Goal: Task Accomplishment & Management: Complete application form

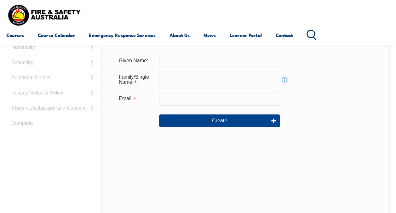
scroll to position [149, 0]
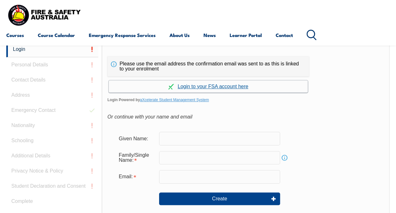
click at [228, 86] on link "Continue with aXcelerate" at bounding box center [208, 86] width 199 height 12
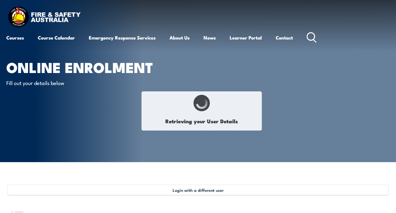
type input "Krit"
type input "Intamanon"
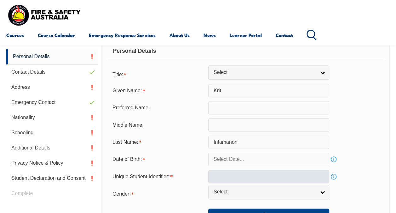
scroll to position [185, 0]
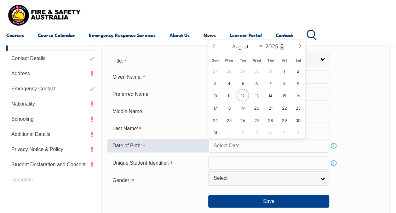
click at [257, 146] on input "text" at bounding box center [268, 145] width 121 height 13
click at [259, 118] on span "27" at bounding box center [257, 120] width 12 height 12
type input "August 27, 2025"
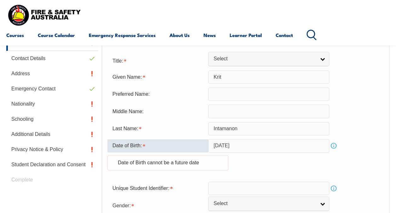
click at [313, 147] on input "August 27, 2025" at bounding box center [268, 145] width 121 height 13
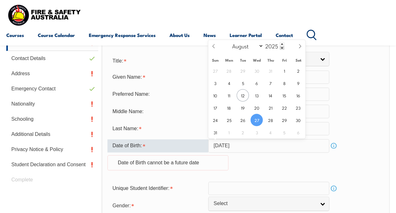
click at [254, 146] on input "August 27, 2025" at bounding box center [268, 145] width 121 height 13
click at [274, 49] on input "2025" at bounding box center [274, 46] width 21 height 8
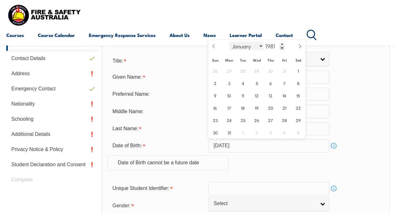
type input "1981"
click at [259, 45] on select "January February March April May June July August September October November De…" at bounding box center [247, 46] width 34 height 8
click at [230, 42] on select "January February March April May June July August September October November De…" at bounding box center [247, 46] width 34 height 8
click at [247, 46] on select "January February March April May June July August September October November De…" at bounding box center [247, 46] width 34 height 8
click at [230, 42] on select "January February March April May June July August September October November De…" at bounding box center [247, 46] width 34 height 8
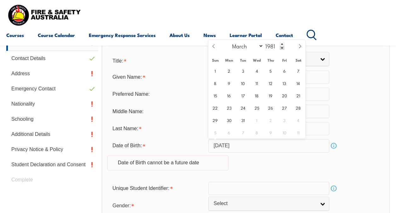
click at [267, 76] on div "1 2 3 4 5 6 7 8 9 10 11 12 13 14 15 16 17 18 19 20 21 22 23 24 25 26 27 28 29 3…" at bounding box center [256, 101] width 97 height 74
click at [269, 46] on input "1981" at bounding box center [274, 46] width 21 height 8
click at [187, 119] on form "Title: Mr Mrs Ms Miss Other Select Given Name: Krit Preferred Name: Middle Name…" at bounding box center [246, 143] width 277 height 179
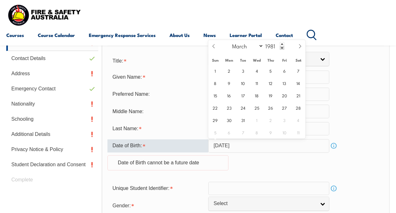
click at [245, 141] on input "August 27, 2025" at bounding box center [268, 145] width 121 height 13
click at [259, 146] on input "August 27, 2025" at bounding box center [268, 145] width 121 height 13
click at [255, 147] on input "August 27, 2025" at bounding box center [268, 145] width 121 height 13
click at [255, 146] on input "August 27, 2025" at bounding box center [268, 145] width 121 height 13
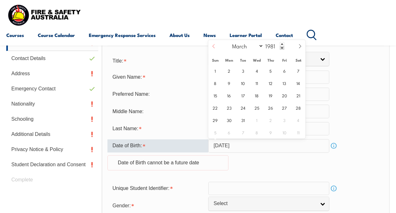
click at [214, 44] on icon at bounding box center [214, 46] width 4 height 4
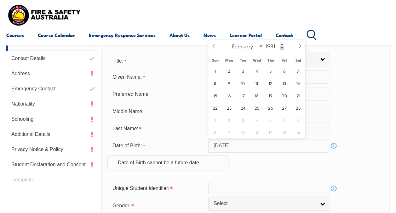
click at [240, 144] on input "August 27, 2025" at bounding box center [268, 145] width 121 height 13
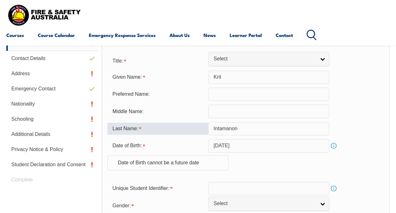
click at [184, 133] on div "Last Name:" at bounding box center [158, 128] width 101 height 12
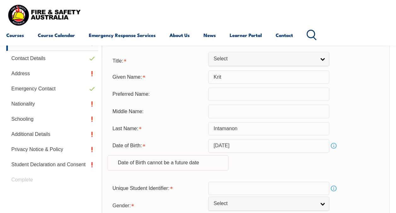
click at [227, 140] on input "August 27, 2025" at bounding box center [268, 145] width 121 height 13
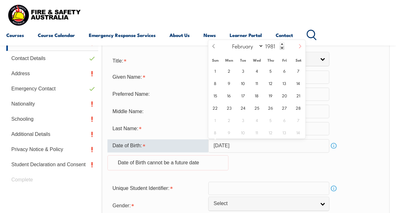
click at [300, 45] on icon at bounding box center [300, 46] width 4 height 4
select select "2"
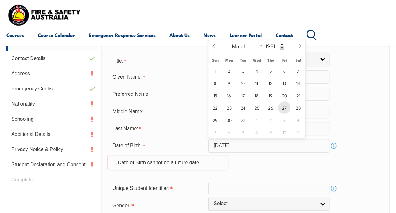
click at [288, 108] on span "27" at bounding box center [284, 107] width 12 height 12
type input "March 27, 1981"
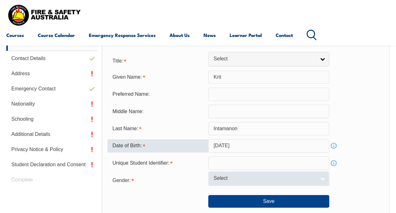
click at [322, 178] on link "Select" at bounding box center [268, 178] width 121 height 14
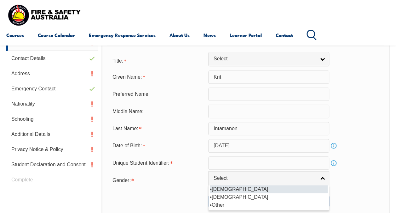
click at [271, 187] on li "Male" at bounding box center [269, 189] width 118 height 8
select select "M"
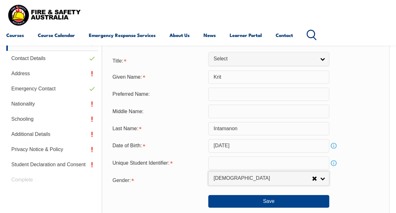
click at [249, 164] on input "text" at bounding box center [268, 162] width 121 height 13
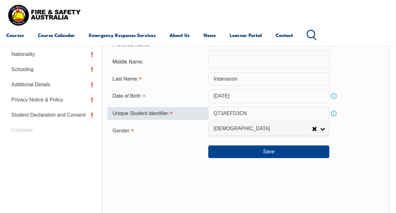
scroll to position [248, 0]
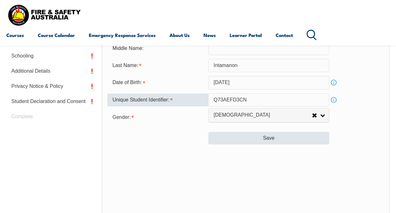
type input "Q73AEFD3CN"
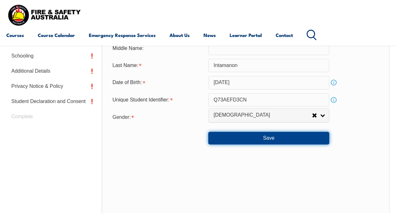
click at [269, 139] on button "Save" at bounding box center [268, 138] width 121 height 13
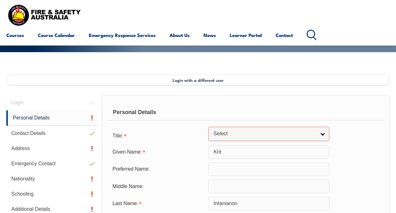
scroll to position [109, 0]
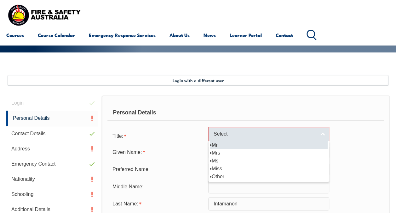
click at [285, 135] on span "Select" at bounding box center [265, 134] width 102 height 7
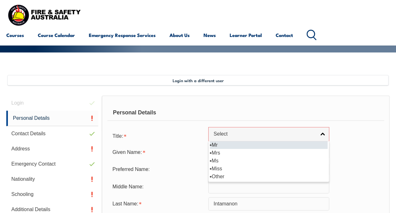
click at [275, 144] on li "Mr" at bounding box center [269, 145] width 118 height 8
select select "Mr"
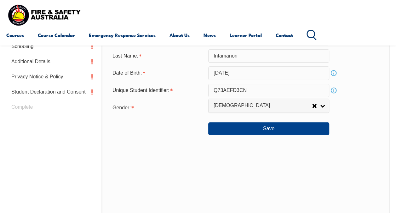
scroll to position [236, 0]
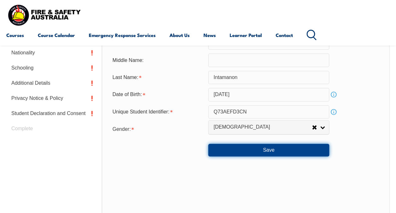
click at [291, 150] on button "Save" at bounding box center [268, 150] width 121 height 13
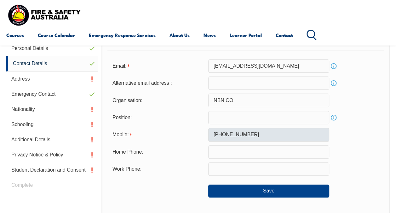
scroll to position [216, 0]
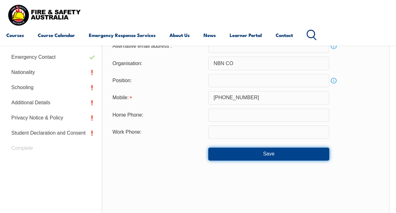
click at [284, 155] on button "Save" at bounding box center [268, 153] width 121 height 13
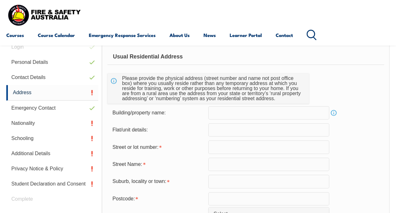
scroll to position [153, 0]
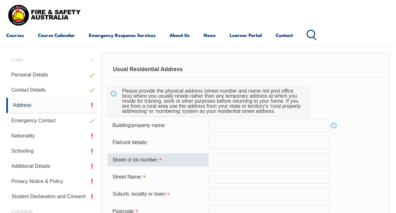
click at [260, 157] on input "text" at bounding box center [268, 159] width 121 height 13
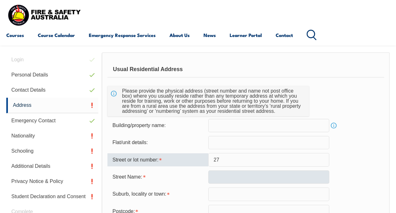
type input "27"
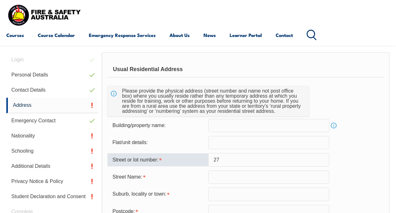
click at [262, 177] on input "text" at bounding box center [268, 176] width 121 height 13
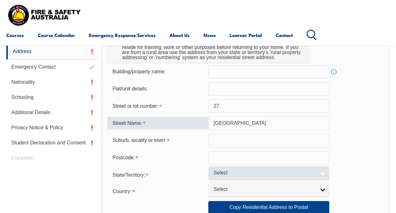
scroll to position [216, 0]
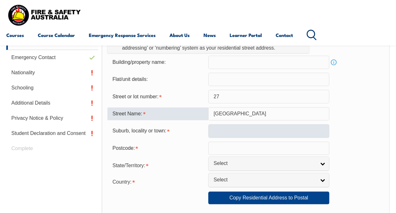
type input "somerville street"
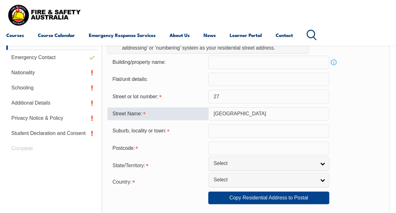
click at [252, 131] on input "text" at bounding box center [268, 130] width 121 height 13
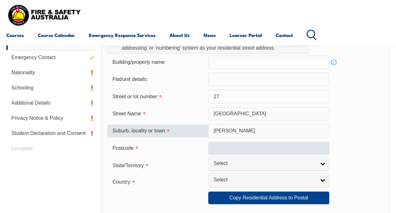
type input "flora hill"
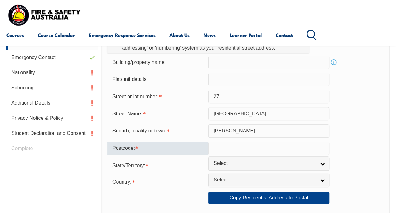
click at [256, 149] on input "text" at bounding box center [268, 147] width 121 height 13
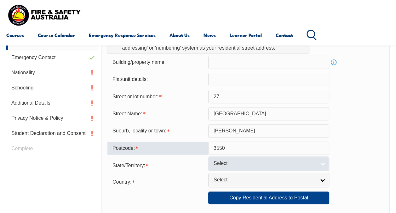
type input "3550"
click at [283, 159] on link "Select" at bounding box center [268, 163] width 121 height 14
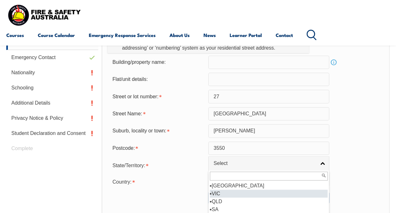
click at [256, 191] on li "VIC" at bounding box center [269, 193] width 118 height 8
select select "VIC"
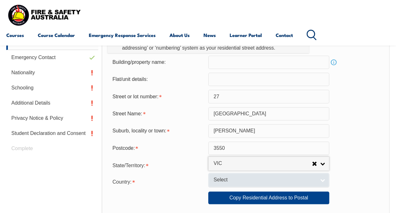
scroll to position [279, 0]
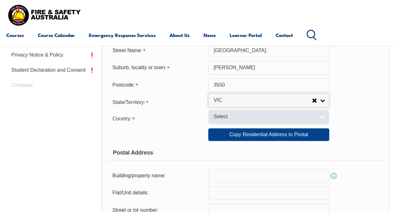
click at [281, 116] on span "Select" at bounding box center [265, 116] width 102 height 7
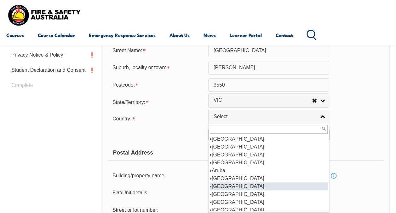
scroll to position [95, 0]
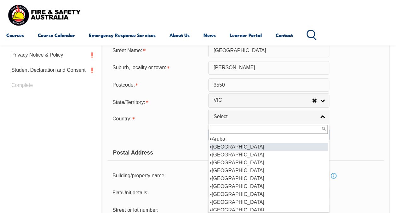
click at [233, 145] on li "Australia" at bounding box center [269, 147] width 118 height 8
select select "1101"
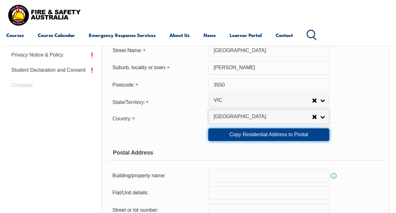
click at [255, 134] on link "Copy Residential Address to Postal" at bounding box center [268, 134] width 121 height 13
type input "27"
type input "somerville street"
type input "flora hill"
select select "VIC"
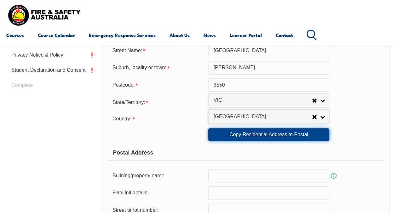
type input "3550"
select select "1101"
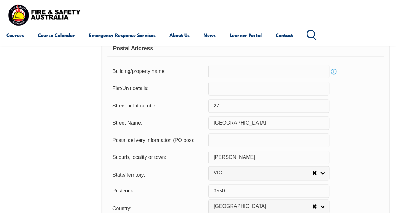
scroll to position [436, 0]
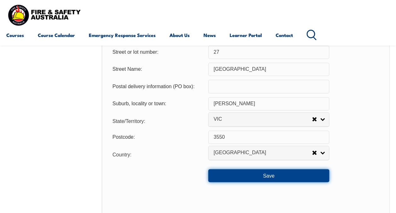
click at [261, 172] on button "Save" at bounding box center [268, 175] width 121 height 13
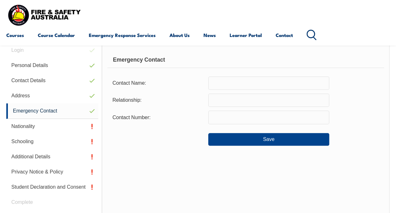
scroll to position [121, 0]
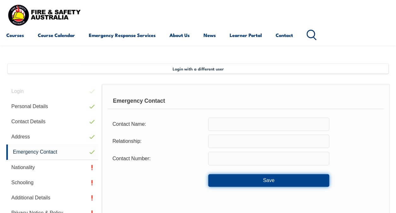
click at [248, 184] on button "Save" at bounding box center [268, 180] width 121 height 13
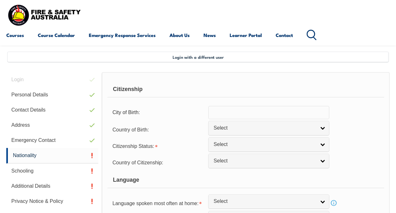
scroll to position [153, 0]
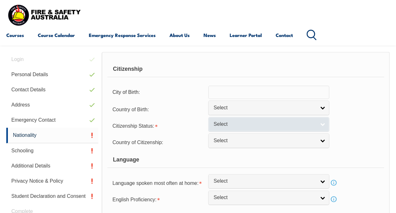
click at [303, 121] on span "Select" at bounding box center [265, 124] width 102 height 7
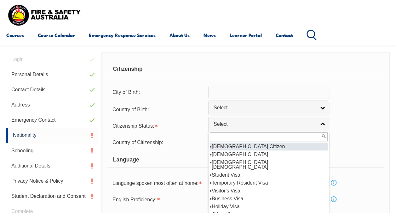
click at [282, 146] on li "Australian Citizen" at bounding box center [269, 146] width 118 height 8
select select "1"
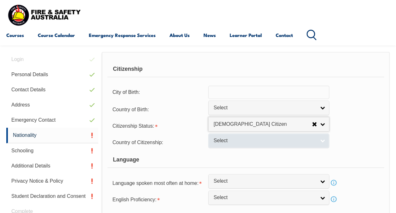
click at [283, 142] on span "Select" at bounding box center [265, 140] width 102 height 7
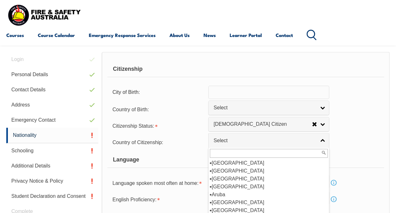
scroll to position [95, 0]
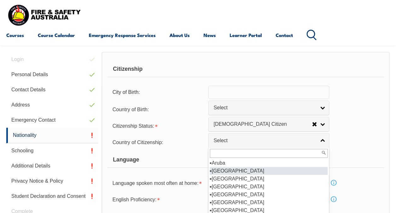
click at [257, 172] on li "Australia" at bounding box center [269, 171] width 118 height 8
select select "1101"
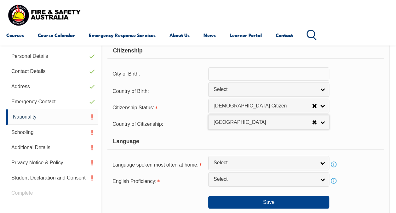
scroll to position [185, 0]
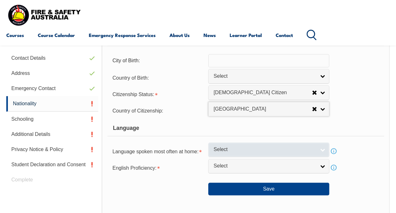
click at [278, 148] on span "Select" at bounding box center [265, 149] width 102 height 7
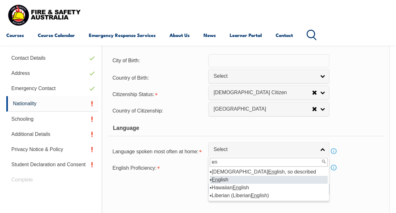
type input "en"
click at [224, 180] on li "En glish" at bounding box center [269, 179] width 118 height 8
select select "1201"
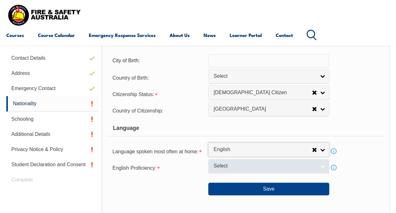
click at [252, 165] on span "Select" at bounding box center [265, 165] width 102 height 7
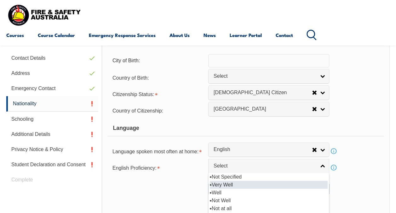
click at [239, 183] on li "Very Well" at bounding box center [269, 184] width 118 height 8
select select "1"
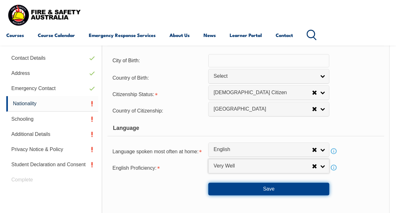
click at [254, 187] on button "Save" at bounding box center [268, 188] width 121 height 13
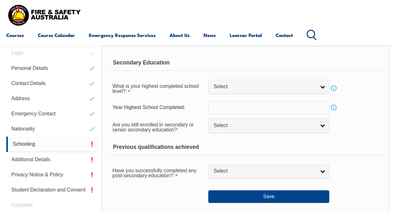
scroll to position [153, 0]
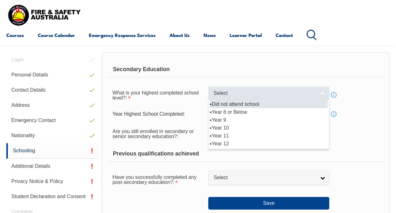
click at [286, 92] on span "Select" at bounding box center [265, 93] width 102 height 7
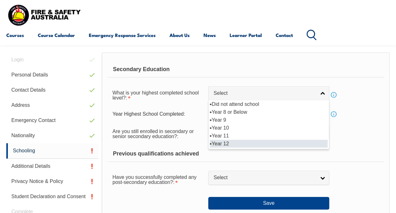
click at [240, 144] on li "Year 12" at bounding box center [269, 143] width 118 height 8
select select "12"
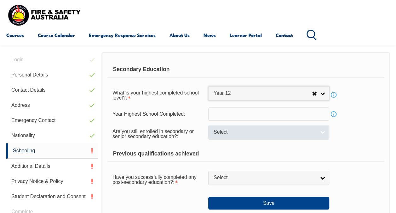
click at [274, 134] on span "Select" at bounding box center [265, 132] width 102 height 7
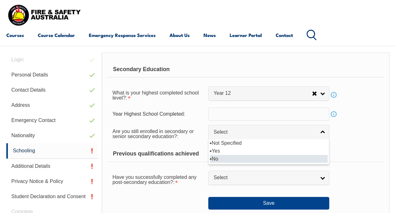
click at [257, 158] on li "No" at bounding box center [269, 159] width 118 height 8
select select "false"
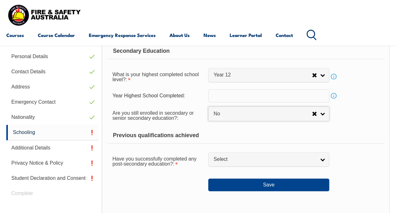
scroll to position [184, 0]
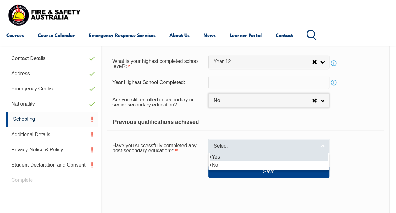
click at [273, 144] on span "Select" at bounding box center [265, 146] width 102 height 7
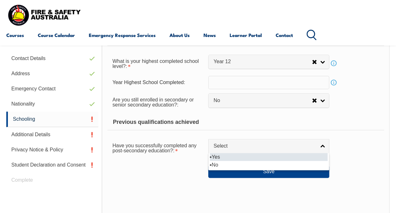
click at [264, 156] on li "Yes" at bounding box center [269, 157] width 118 height 8
select select "true"
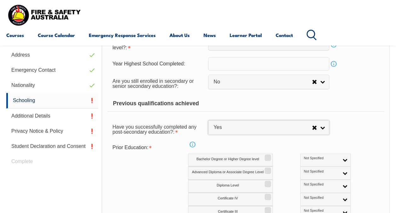
scroll to position [216, 0]
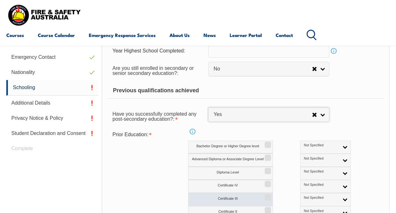
click at [267, 195] on input "Certificate III" at bounding box center [267, 194] width 4 height 1
checkbox input "true"
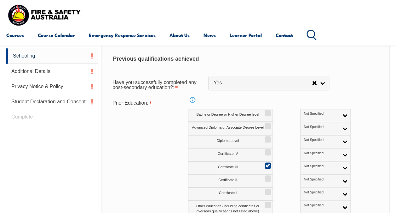
scroll to position [279, 0]
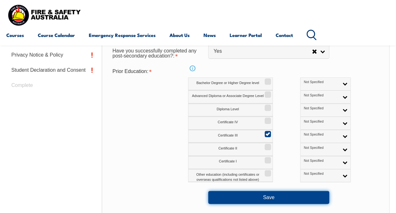
click at [283, 199] on button "Save" at bounding box center [268, 196] width 121 height 13
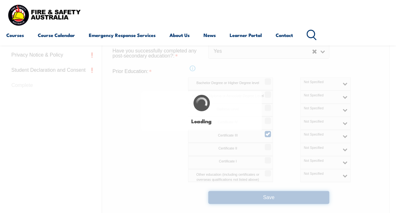
select select "false"
select select "true"
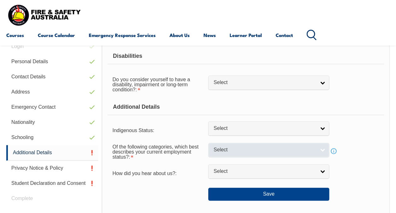
scroll to position [153, 0]
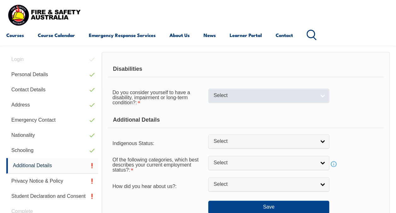
click at [272, 95] on span "Select" at bounding box center [265, 95] width 102 height 7
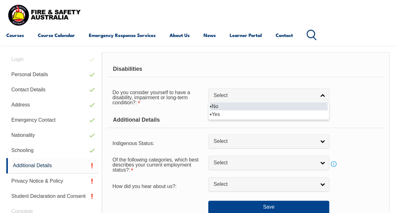
click at [267, 108] on li "No" at bounding box center [269, 106] width 118 height 8
select select "false"
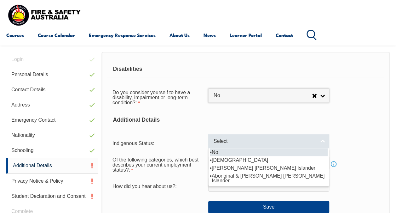
click at [265, 139] on span "Select" at bounding box center [265, 141] width 102 height 7
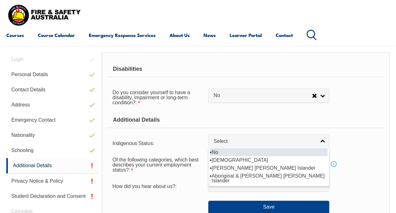
click at [255, 149] on li "No" at bounding box center [269, 152] width 118 height 8
select select "4"
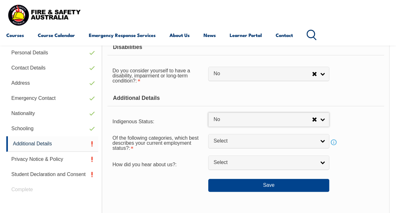
scroll to position [185, 0]
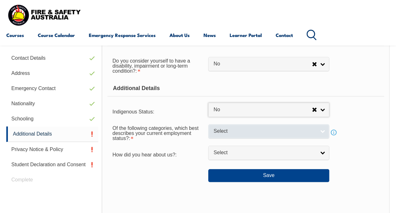
click at [273, 130] on span "Select" at bounding box center [265, 131] width 102 height 7
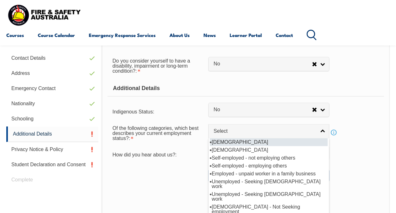
click at [248, 142] on li "Full-time employee" at bounding box center [269, 142] width 118 height 8
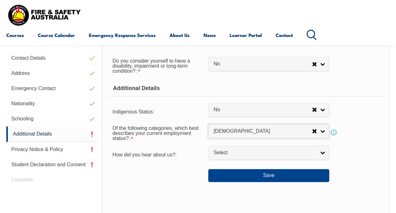
select select "1"
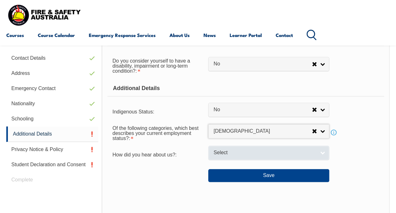
click at [243, 152] on span "Select" at bounding box center [265, 152] width 102 height 7
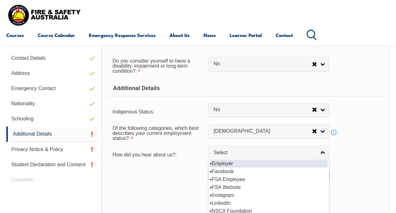
click at [245, 161] on li "Employer" at bounding box center [269, 163] width 118 height 8
select select "8019"
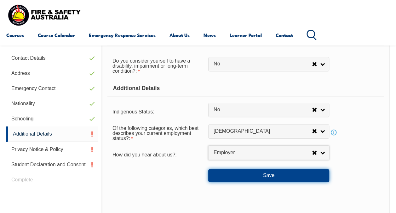
click at [250, 176] on button "Save" at bounding box center [268, 175] width 121 height 13
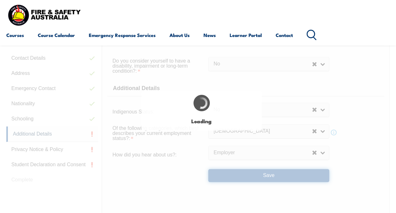
select select "false"
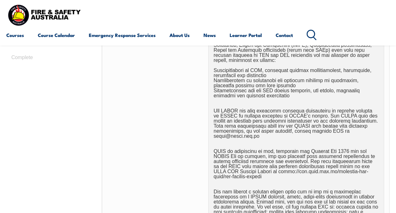
scroll to position [373, 0]
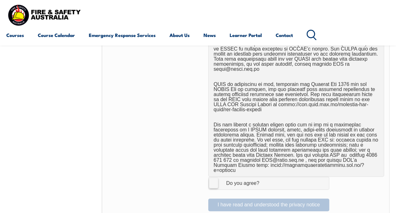
click at [213, 176] on label "I Agree Do you agree?" at bounding box center [268, 182] width 121 height 13
click at [265, 177] on input "I Agree Do you agree?" at bounding box center [270, 183] width 11 height 12
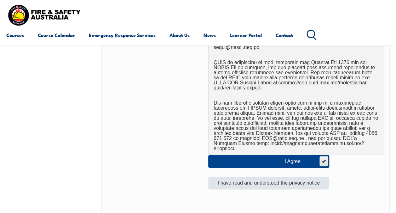
scroll to position [405, 0]
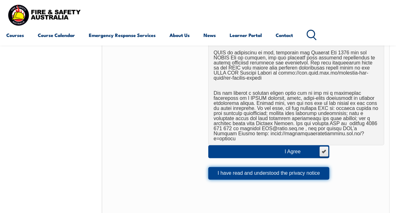
click at [275, 167] on button "I have read and understood the privacy notice" at bounding box center [268, 173] width 121 height 13
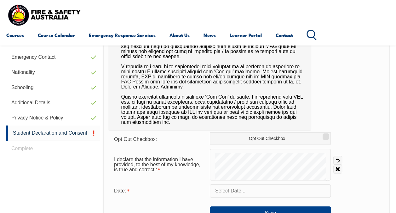
scroll to position [247, 0]
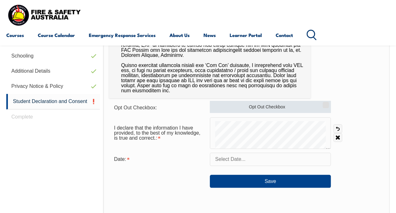
click at [307, 107] on label "Opt Out Checkbox" at bounding box center [270, 107] width 121 height 12
click at [323, 103] on input "Opt Out Checkbox" at bounding box center [325, 102] width 4 height 1
click at [307, 107] on label "Opt Out Checkbox" at bounding box center [270, 107] width 121 height 12
click at [323, 103] on input "Opt Out Checkbox" at bounding box center [325, 102] width 4 height 1
checkbox input "false"
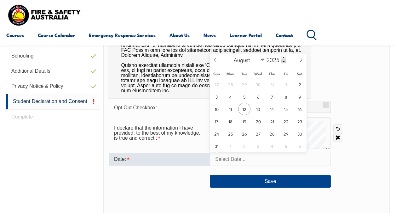
click at [230, 161] on input "text" at bounding box center [270, 158] width 121 height 13
click at [243, 107] on span "12" at bounding box center [244, 109] width 12 height 12
type input "August 12, 2025"
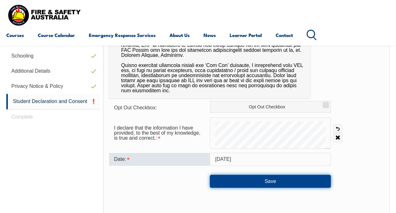
click at [265, 183] on button "Save" at bounding box center [270, 180] width 121 height 13
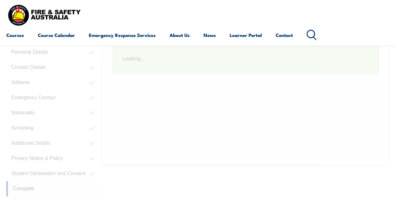
scroll to position [153, 0]
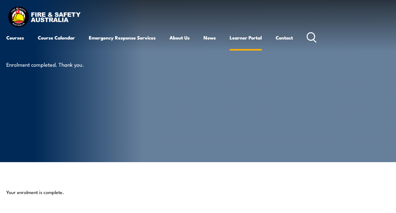
click at [237, 37] on link "Learner Portal" at bounding box center [246, 37] width 32 height 15
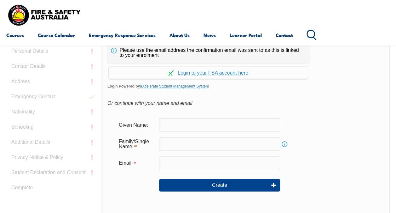
scroll to position [149, 0]
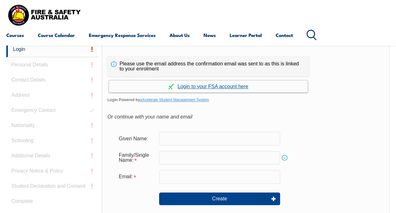
click at [224, 87] on link "Continue with aXcelerate" at bounding box center [208, 86] width 199 height 12
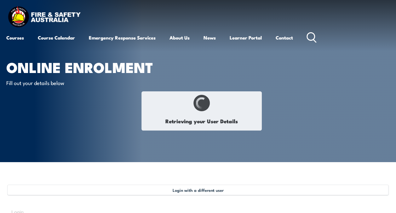
select select "Mr"
type input "Krit"
type input "Intamanon"
type input "[DATE]"
type input "Q73AEFD3CN"
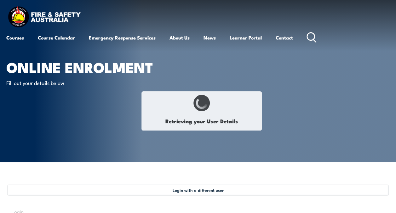
select select "M"
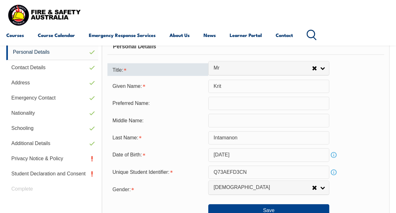
scroll to position [185, 0]
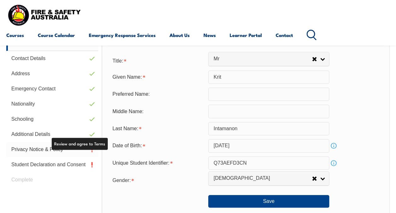
click at [56, 151] on link "Privacy Notice & Policy" at bounding box center [52, 149] width 92 height 15
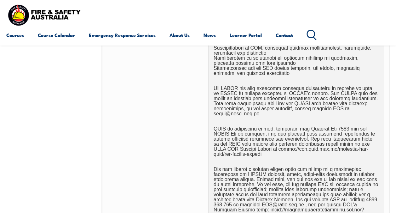
scroll to position [373, 0]
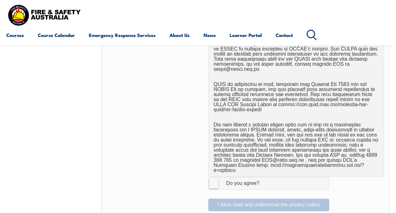
click at [213, 176] on label "I Agree Do you agree?" at bounding box center [268, 182] width 121 height 13
click at [265, 177] on input "I Agree Do you agree?" at bounding box center [270, 183] width 11 height 12
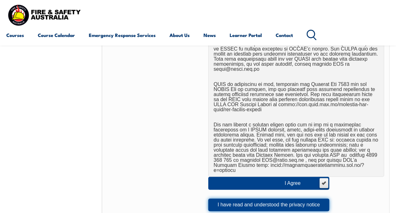
click at [240, 198] on button "I have read and understood the privacy notice" at bounding box center [268, 204] width 121 height 13
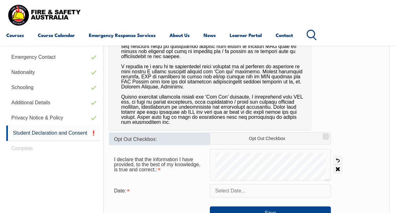
scroll to position [247, 0]
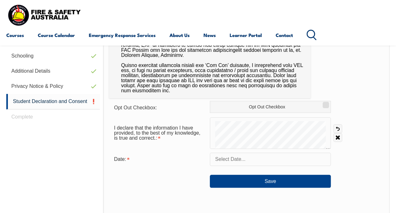
click at [248, 159] on input "text" at bounding box center [270, 158] width 121 height 13
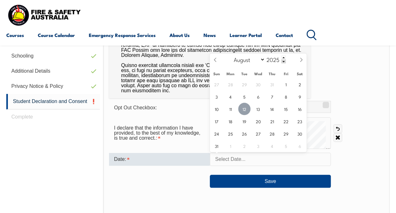
click at [244, 110] on span "12" at bounding box center [244, 109] width 12 height 12
type input "August 12, 2025"
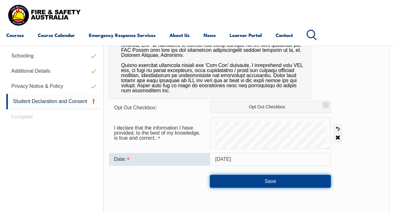
click at [268, 182] on button "Save" at bounding box center [270, 180] width 121 height 13
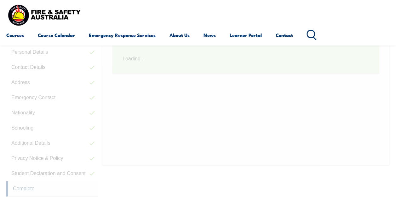
scroll to position [153, 0]
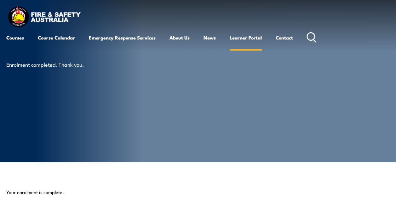
click at [254, 37] on link "Learner Portal" at bounding box center [246, 37] width 32 height 15
